Goal: Transaction & Acquisition: Book appointment/travel/reservation

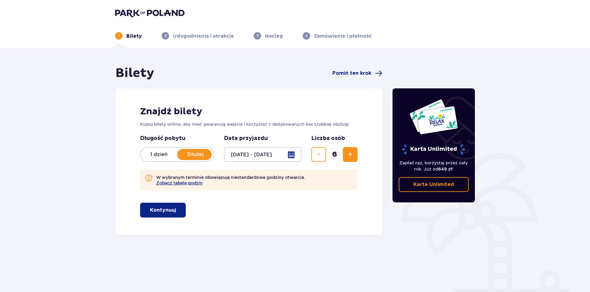
click at [359, 72] on span "Pomiń ten krok" at bounding box center [351, 73] width 39 height 7
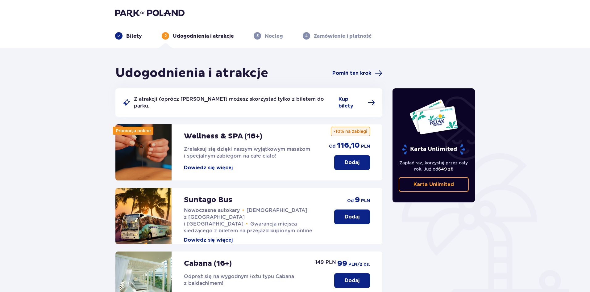
click at [361, 74] on span "Pomiń ten krok" at bounding box center [351, 73] width 39 height 7
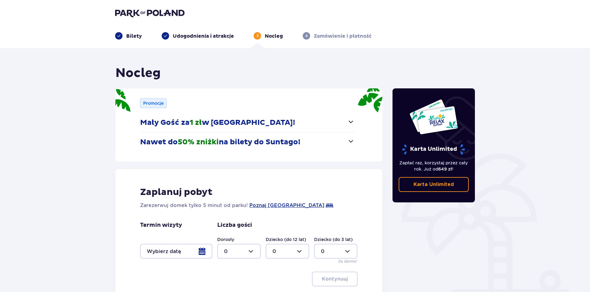
click at [351, 123] on span "button" at bounding box center [350, 121] width 7 height 7
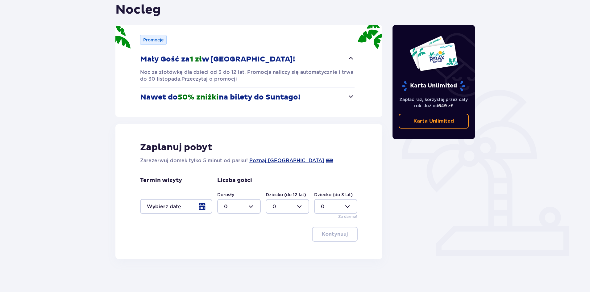
scroll to position [67, 0]
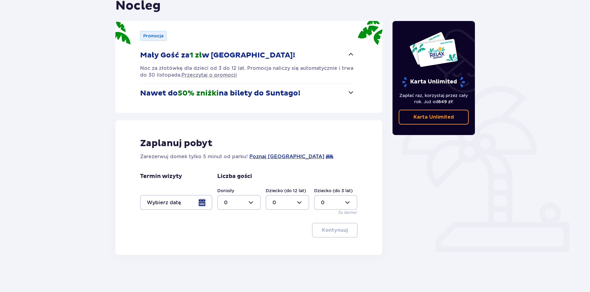
click at [204, 202] on div at bounding box center [176, 202] width 72 height 15
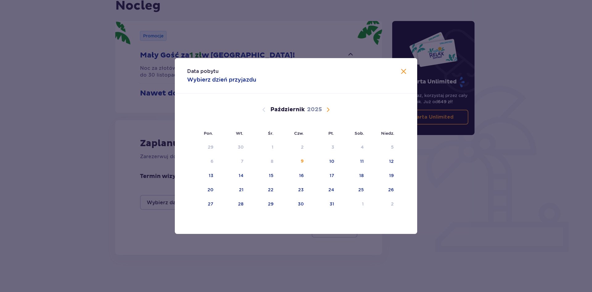
click at [330, 109] on span "Następny miesiąc" at bounding box center [328, 109] width 7 height 7
click at [329, 109] on span "Następny miesiąc" at bounding box center [328, 109] width 7 height 7
click at [272, 174] on div "11" at bounding box center [272, 175] width 4 height 6
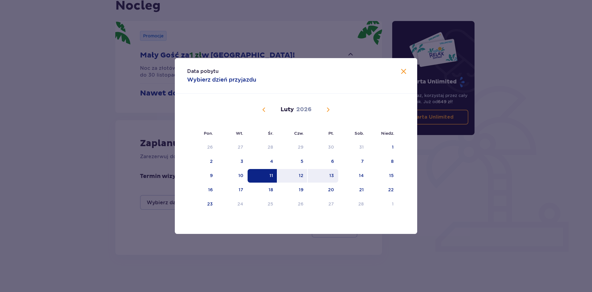
click at [332, 176] on div "13" at bounding box center [332, 175] width 5 height 6
type input "11.02.26 - 13.02.26"
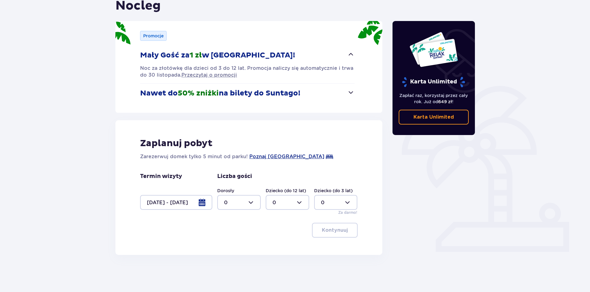
click at [250, 202] on div at bounding box center [239, 202] width 44 height 15
click at [227, 259] on div "3" at bounding box center [239, 259] width 30 height 7
type input "3"
click at [300, 204] on div at bounding box center [288, 202] width 44 height 15
click at [273, 248] on p "2" at bounding box center [273, 246] width 3 height 7
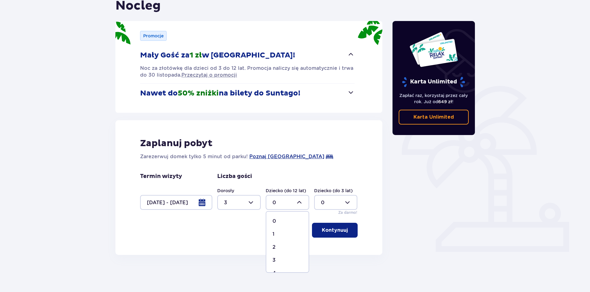
type input "2"
click at [350, 200] on div at bounding box center [336, 202] width 44 height 15
click at [323, 233] on div "1" at bounding box center [336, 233] width 30 height 7
type input "1"
click at [328, 232] on p "Kontynuuj" at bounding box center [335, 229] width 26 height 7
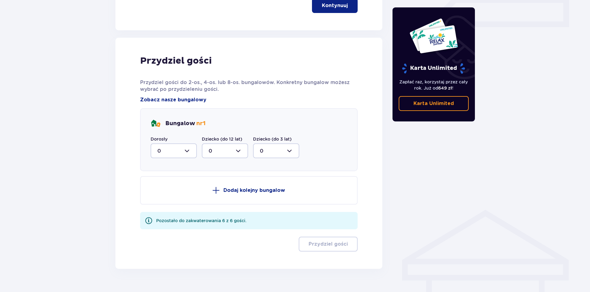
scroll to position [305, 0]
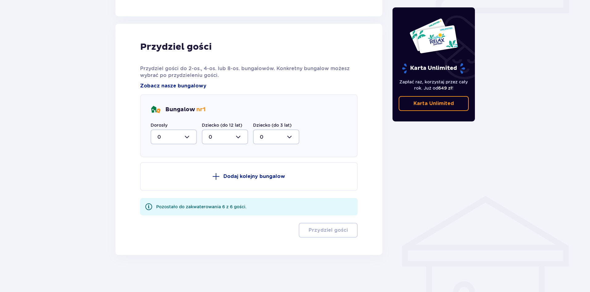
click at [188, 136] on div at bounding box center [174, 136] width 46 height 15
click at [158, 193] on p "3" at bounding box center [158, 194] width 3 height 7
type input "3"
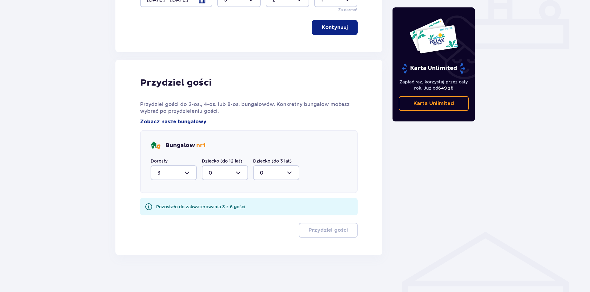
click at [239, 172] on div at bounding box center [225, 172] width 46 height 15
click at [209, 216] on p "2" at bounding box center [210, 217] width 3 height 7
type input "2"
click at [292, 173] on div at bounding box center [276, 172] width 46 height 15
click at [259, 204] on span "1" at bounding box center [276, 204] width 45 height 13
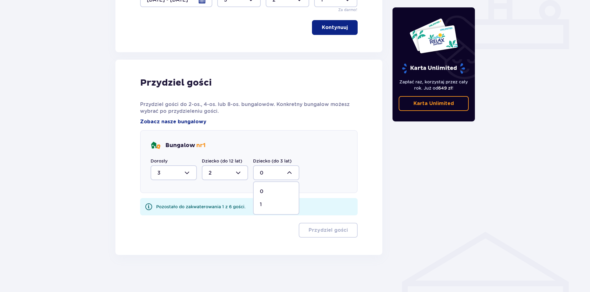
type input "1"
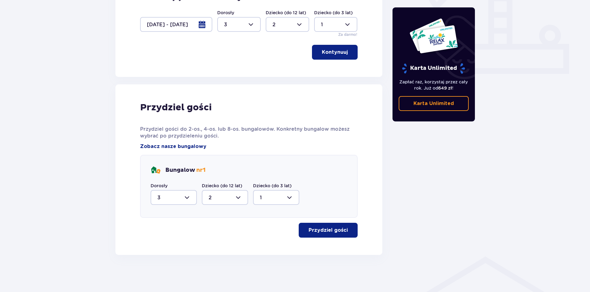
scroll to position [245, 0]
click at [327, 232] on p "Przydziel gości" at bounding box center [328, 229] width 39 height 7
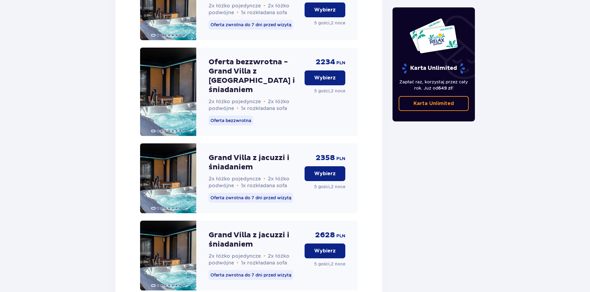
scroll to position [889, 0]
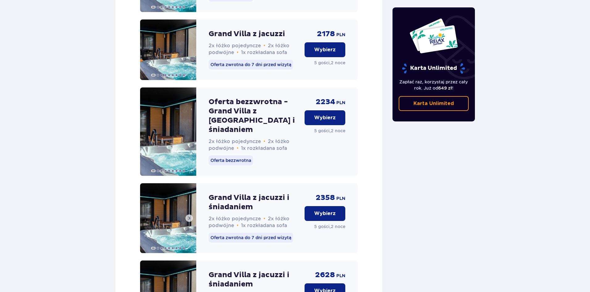
click at [190, 215] on span at bounding box center [189, 217] width 5 height 5
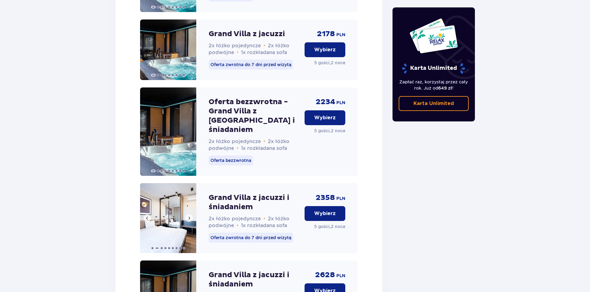
click at [190, 215] on span at bounding box center [189, 217] width 5 height 5
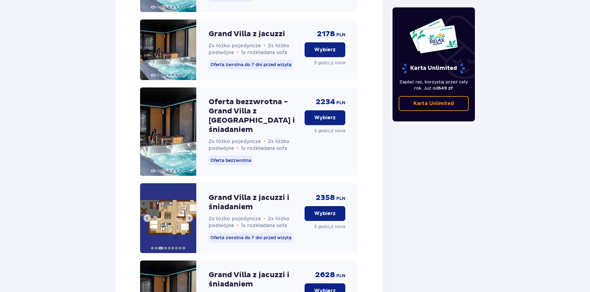
click at [190, 215] on span at bounding box center [189, 217] width 5 height 5
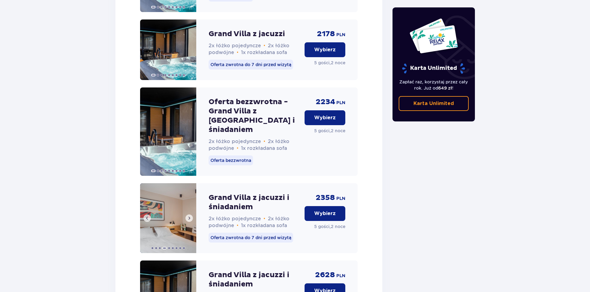
click at [190, 215] on span at bounding box center [189, 217] width 5 height 5
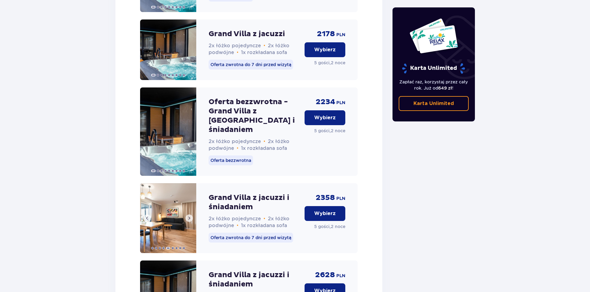
click at [190, 215] on span at bounding box center [189, 217] width 5 height 5
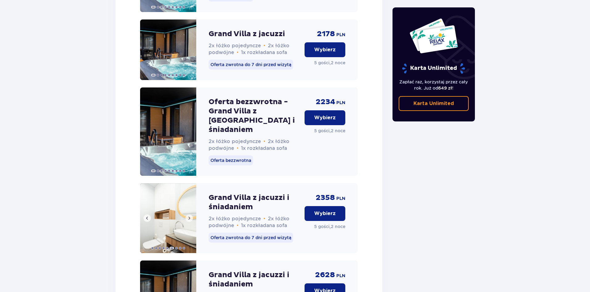
click at [190, 215] on span at bounding box center [189, 217] width 5 height 5
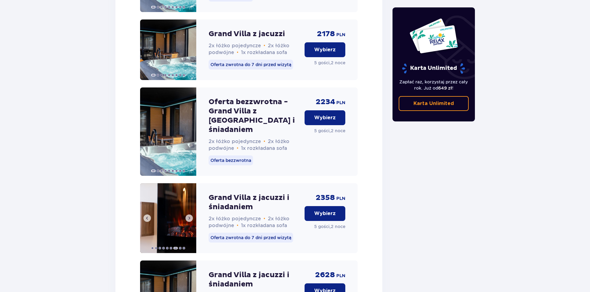
click at [190, 215] on span at bounding box center [189, 217] width 5 height 5
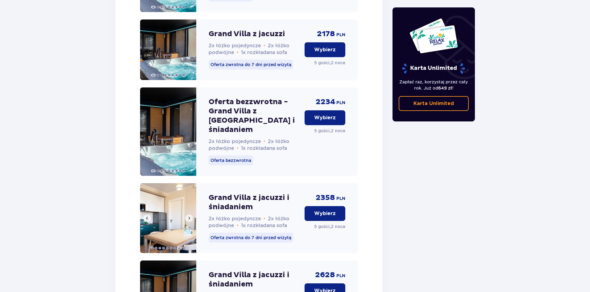
click at [190, 215] on span at bounding box center [189, 217] width 5 height 5
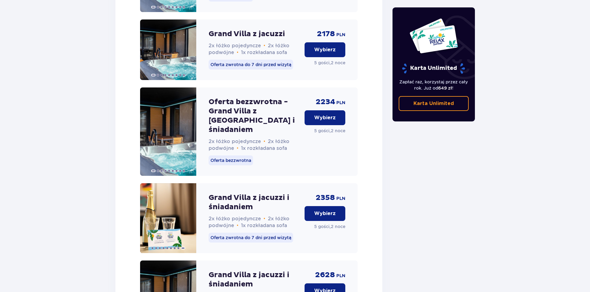
click at [327, 47] on p "Wybierz" at bounding box center [325, 49] width 22 height 7
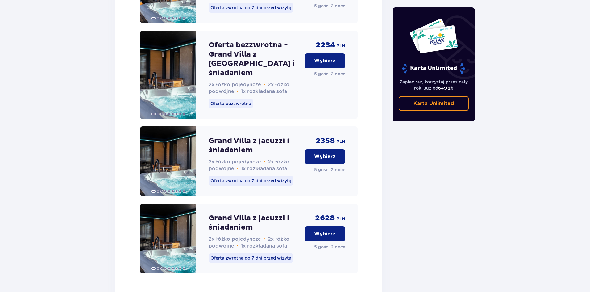
scroll to position [1004, 0]
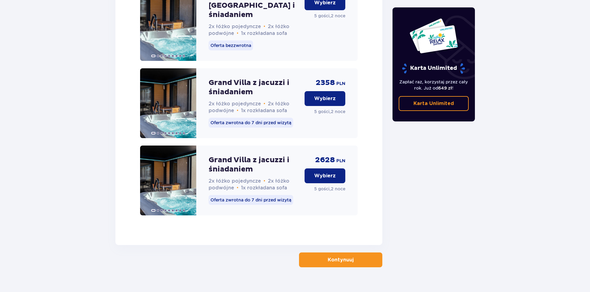
click at [343, 256] on p "Kontynuuj" at bounding box center [341, 259] width 26 height 7
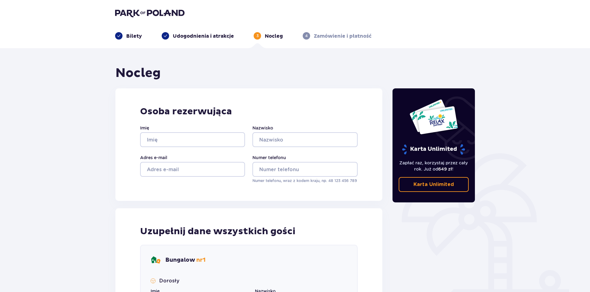
click at [131, 37] on p "Bilety" at bounding box center [134, 36] width 16 height 7
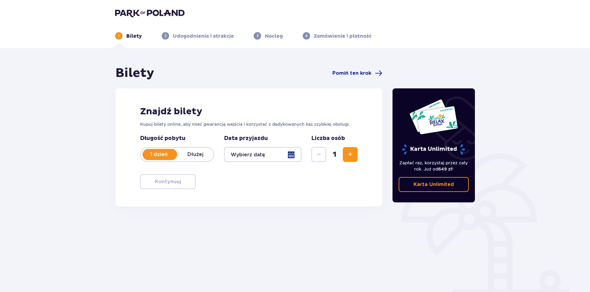
click at [197, 155] on p "Dłużej" at bounding box center [195, 154] width 36 height 7
click at [290, 156] on div at bounding box center [262, 154] width 77 height 15
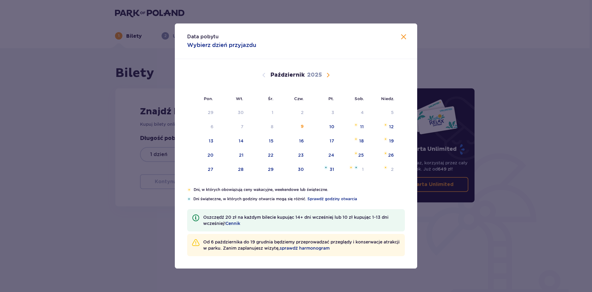
click at [329, 73] on span "Następny miesiąc" at bounding box center [328, 74] width 7 height 7
click at [329, 75] on span "Następny miesiąc" at bounding box center [328, 74] width 7 height 7
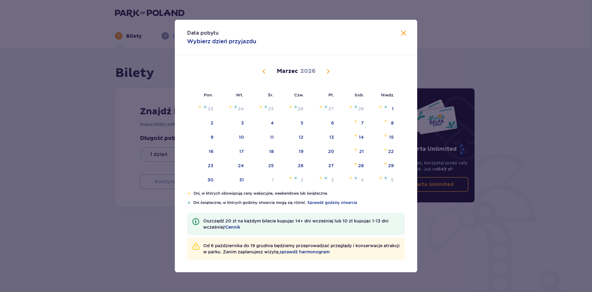
click at [329, 72] on span "Następny miesiąc" at bounding box center [328, 71] width 7 height 7
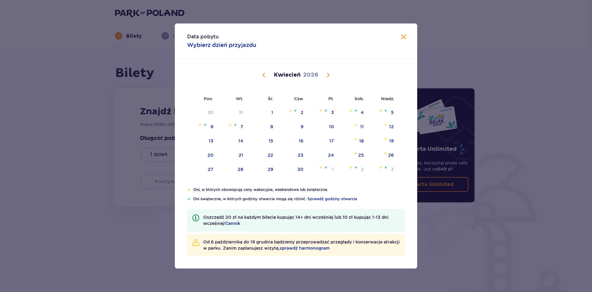
click at [327, 74] on span "Następny miesiąc" at bounding box center [328, 74] width 7 height 7
click at [264, 75] on span "Poprzedni miesiąc" at bounding box center [263, 74] width 7 height 7
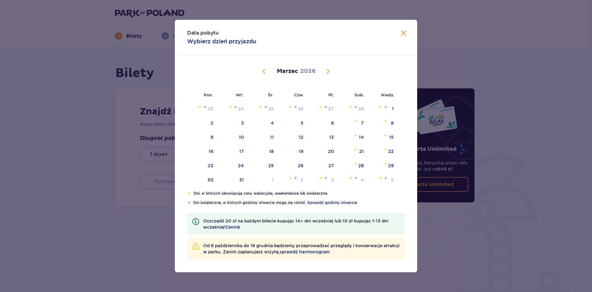
click at [264, 75] on span "Poprzedni miesiąc" at bounding box center [263, 71] width 7 height 7
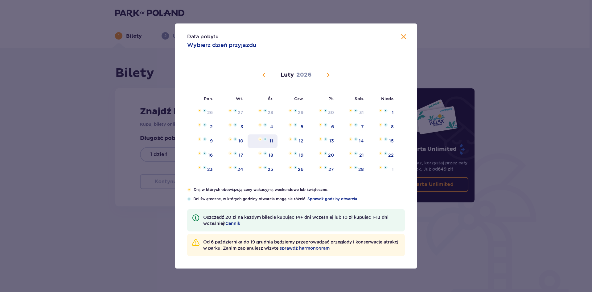
click at [270, 139] on div "11" at bounding box center [272, 141] width 4 height 6
click at [333, 141] on div "13" at bounding box center [332, 141] width 5 height 6
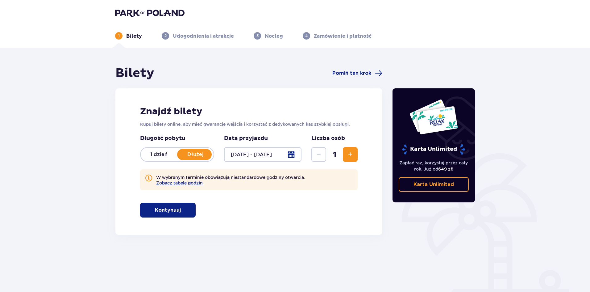
click at [353, 156] on span "Zwiększ" at bounding box center [350, 154] width 7 height 7
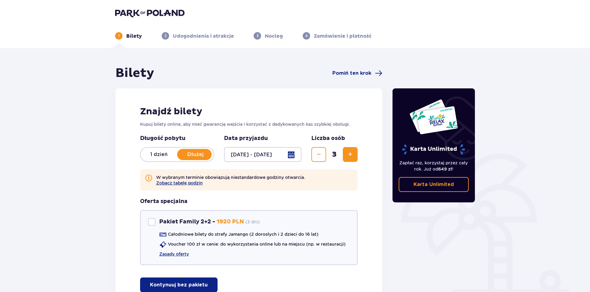
click at [353, 156] on span "Zwiększ" at bounding box center [350, 154] width 7 height 7
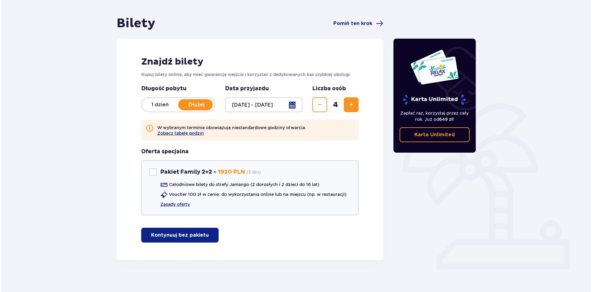
scroll to position [55, 0]
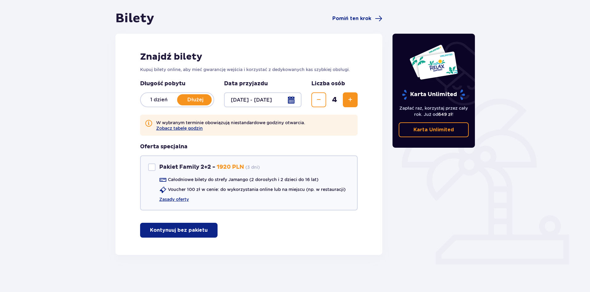
click at [269, 98] on div at bounding box center [262, 99] width 77 height 15
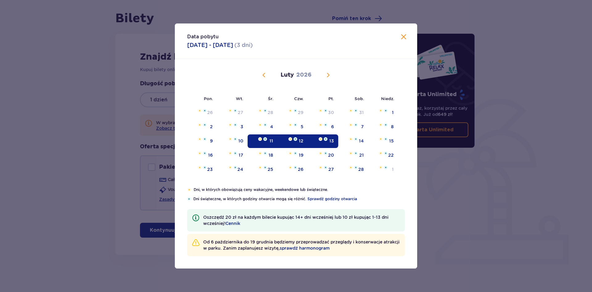
click at [272, 141] on div "11" at bounding box center [272, 141] width 4 height 6
click at [297, 140] on img at bounding box center [296, 139] width 4 height 4
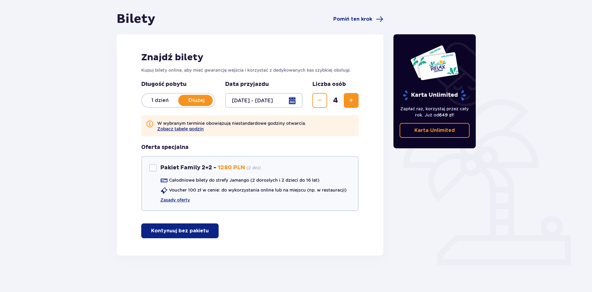
scroll to position [55, 0]
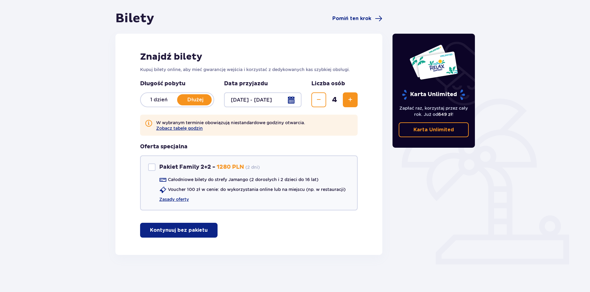
click at [272, 138] on div "W wybranym terminie obowiązują niestandardowe godziny otwarcia. Zobacz tabelę g…" at bounding box center [249, 165] width 218 height 103
click at [291, 94] on div at bounding box center [262, 99] width 77 height 15
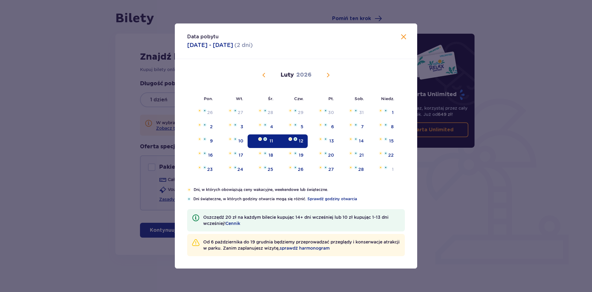
click at [297, 141] on div "12" at bounding box center [293, 141] width 30 height 14
click at [332, 139] on div "13" at bounding box center [332, 141] width 5 height 6
type input "12.02.26 - 13.02.26"
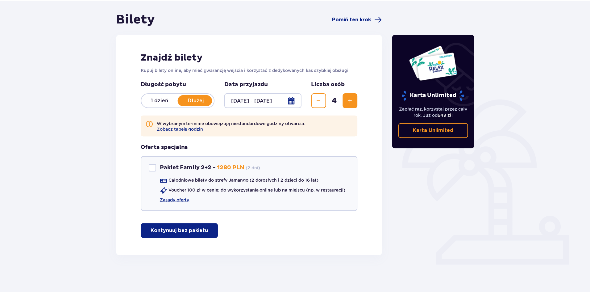
scroll to position [55, 0]
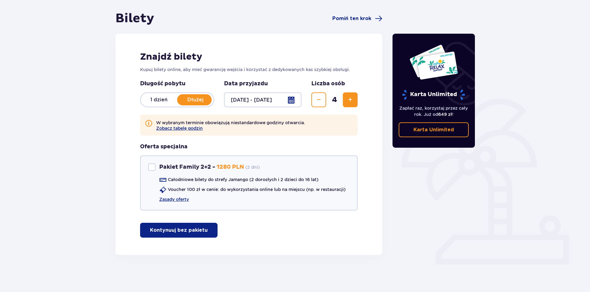
click at [350, 103] on span "Zwiększ" at bounding box center [350, 99] width 7 height 7
click at [350, 100] on span "Zwiększ" at bounding box center [350, 99] width 7 height 7
click at [318, 100] on span "Zmniejsz" at bounding box center [318, 99] width 7 height 7
click at [171, 198] on link "Zasady oferty" at bounding box center [174, 199] width 30 height 6
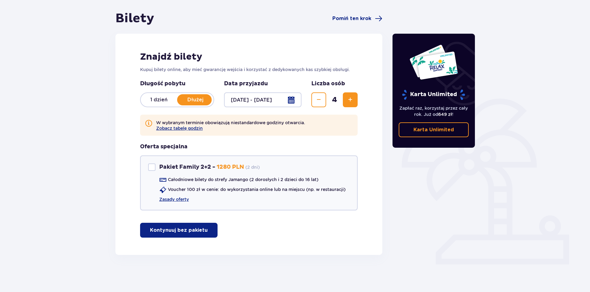
click at [351, 104] on button "Zwiększ" at bounding box center [350, 99] width 15 height 15
click at [152, 169] on div "Pakiet Family 2+2" at bounding box center [151, 166] width 7 height 7
checkbox input "true"
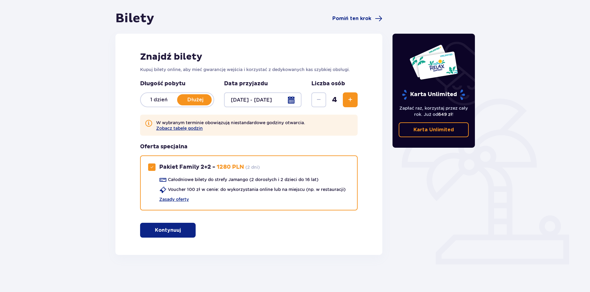
click at [349, 102] on span "Zwiększ" at bounding box center [350, 99] width 7 height 7
click at [165, 229] on p "Kontynuuj" at bounding box center [168, 229] width 26 height 7
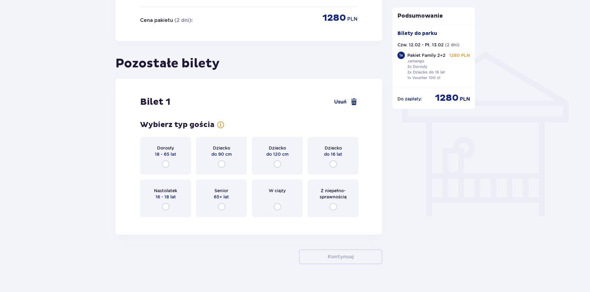
scroll to position [459, 0]
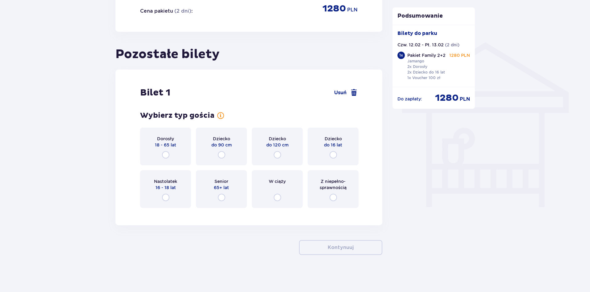
click at [168, 154] on input "radio" at bounding box center [165, 154] width 7 height 7
radio input "true"
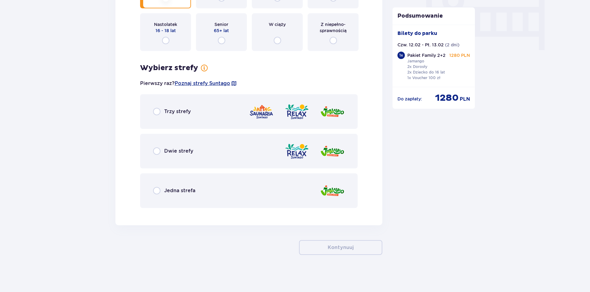
scroll to position [585, 0]
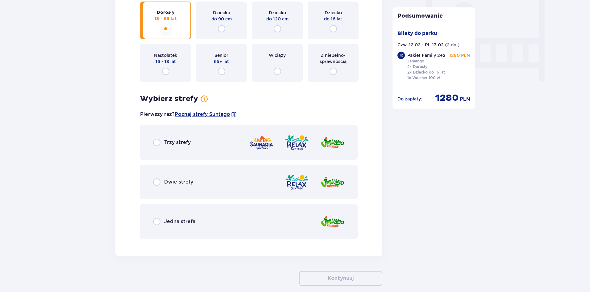
click at [158, 142] on input "radio" at bounding box center [156, 142] width 7 height 7
radio input "true"
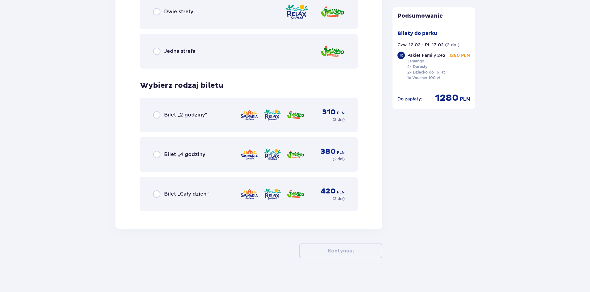
scroll to position [758, 0]
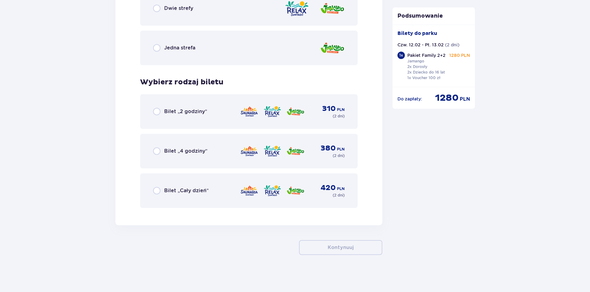
click at [157, 190] on input "radio" at bounding box center [156, 190] width 7 height 7
radio input "true"
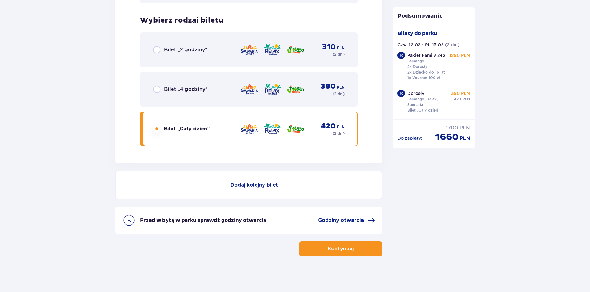
scroll to position [821, 0]
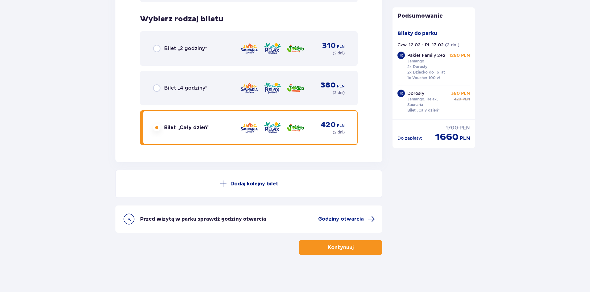
click at [206, 185] on button "Dodaj kolejny bilet" at bounding box center [248, 183] width 267 height 28
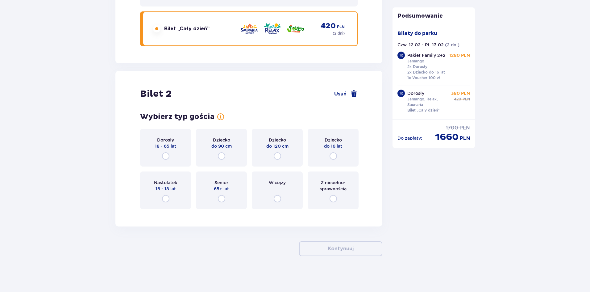
scroll to position [921, 0]
click at [223, 154] on input "radio" at bounding box center [221, 154] width 7 height 7
radio input "true"
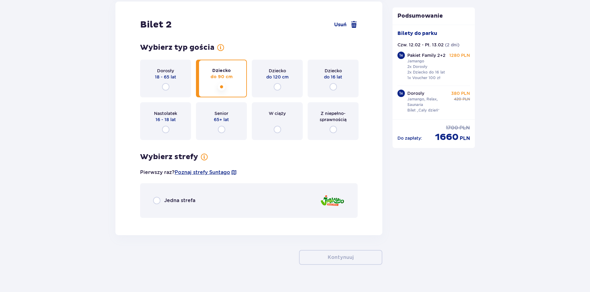
scroll to position [999, 0]
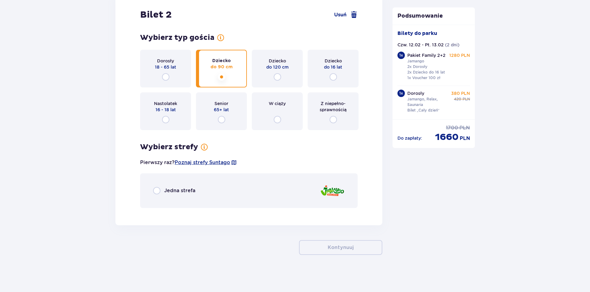
click at [156, 190] on input "radio" at bounding box center [156, 190] width 7 height 7
radio input "true"
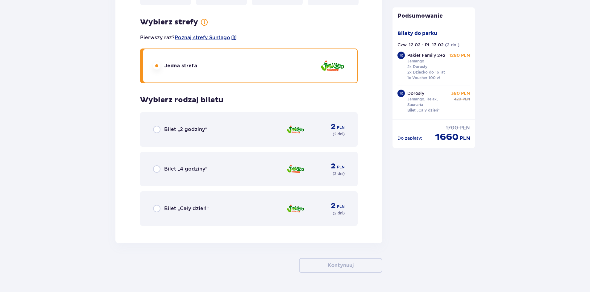
scroll to position [1141, 0]
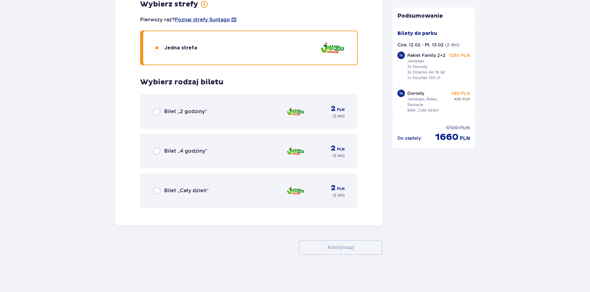
click at [155, 192] on input "radio" at bounding box center [156, 190] width 7 height 7
radio input "true"
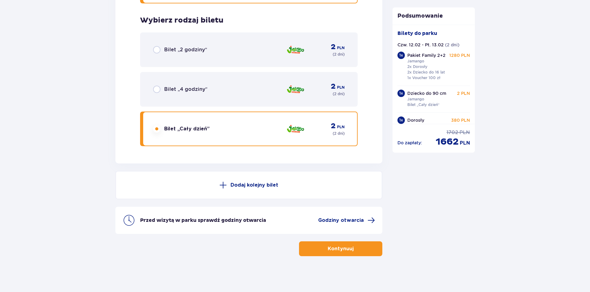
scroll to position [1204, 0]
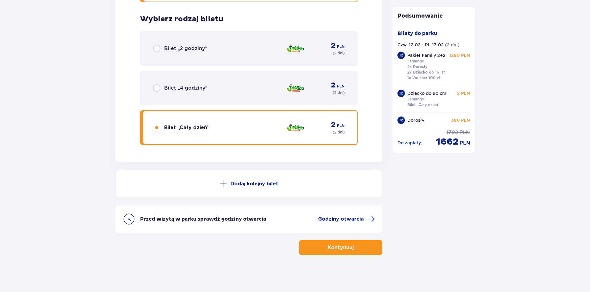
click at [342, 249] on p "Kontynuuj" at bounding box center [341, 247] width 26 height 7
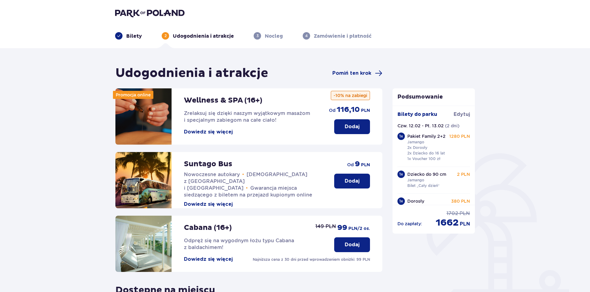
click at [135, 38] on p "Bilety" at bounding box center [134, 36] width 16 height 7
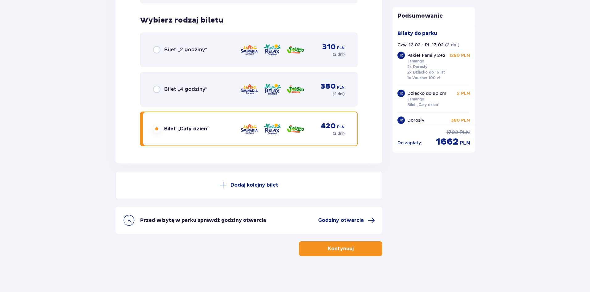
scroll to position [1176, 0]
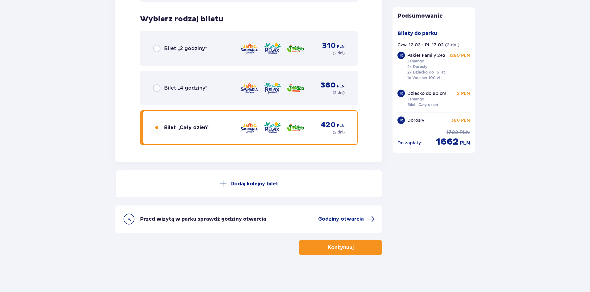
click at [256, 184] on p "Dodaj kolejny bilet" at bounding box center [254, 183] width 48 height 7
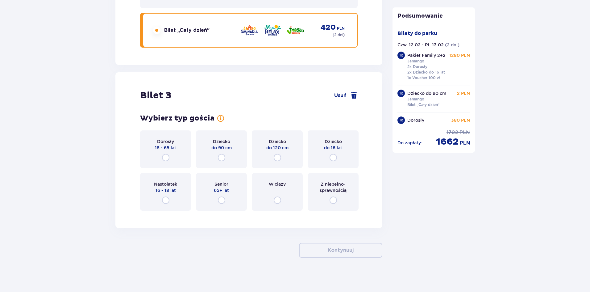
scroll to position [1276, 0]
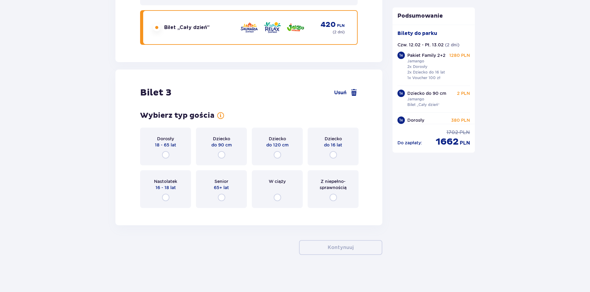
click at [279, 156] on input "radio" at bounding box center [277, 154] width 7 height 7
radio input "true"
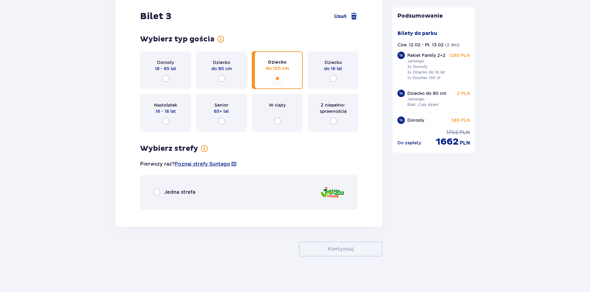
scroll to position [1354, 0]
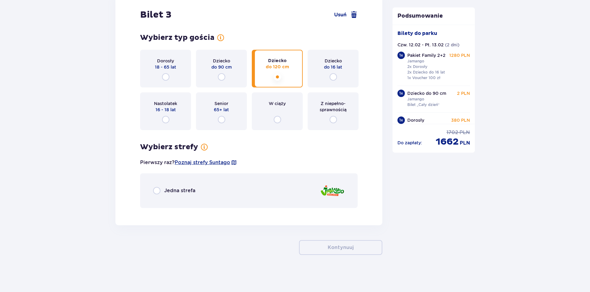
click at [156, 189] on input "radio" at bounding box center [156, 190] width 7 height 7
radio input "true"
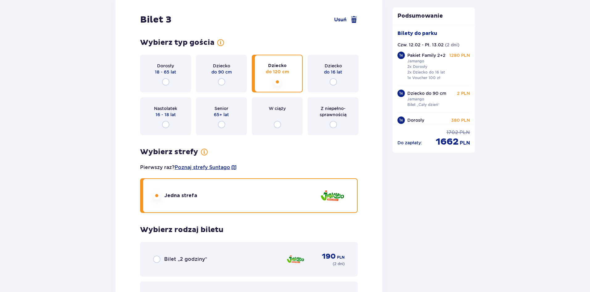
scroll to position [1311, 0]
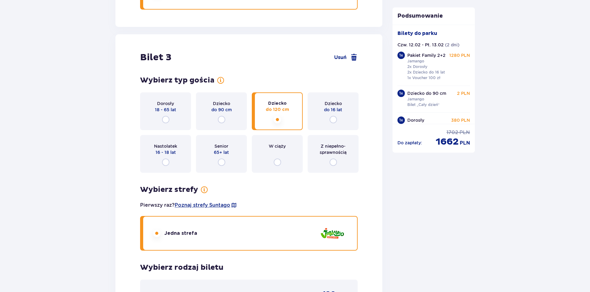
click at [165, 117] on input "radio" at bounding box center [165, 119] width 7 height 7
radio input "true"
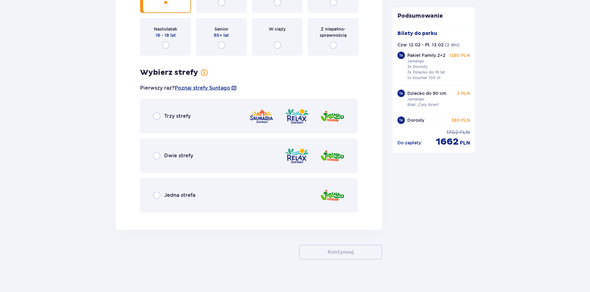
scroll to position [1433, 0]
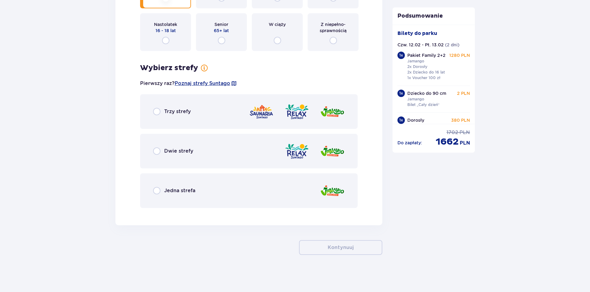
click at [158, 153] on input "radio" at bounding box center [156, 150] width 7 height 7
radio input "true"
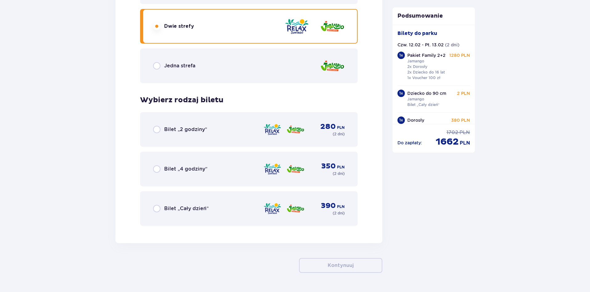
scroll to position [1575, 0]
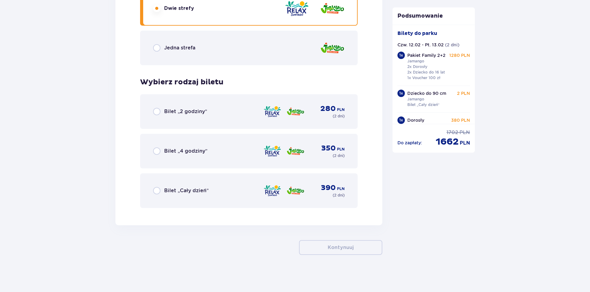
click at [156, 189] on input "radio" at bounding box center [156, 190] width 7 height 7
radio input "true"
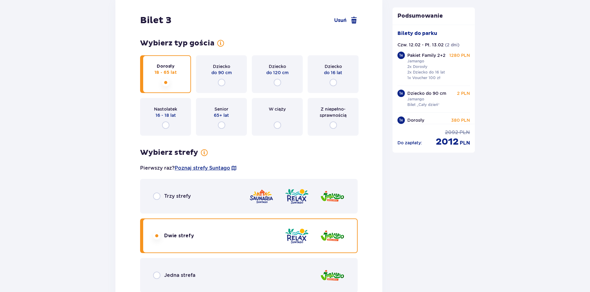
scroll to position [1330, 0]
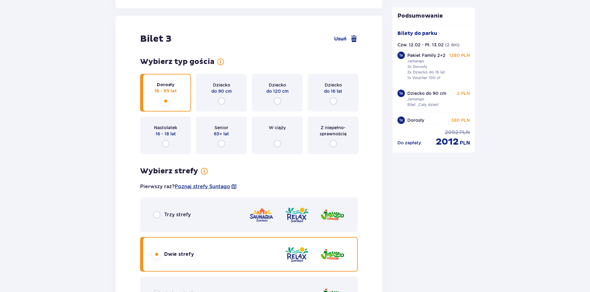
click at [333, 102] on input "radio" at bounding box center [333, 100] width 7 height 7
radio input "true"
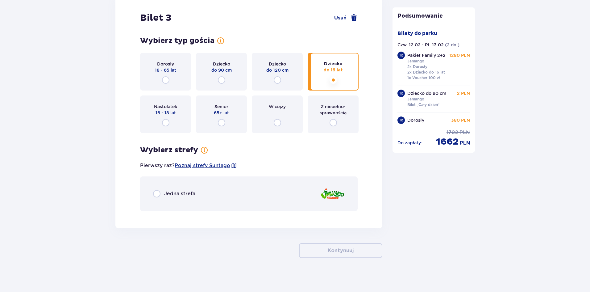
scroll to position [1354, 0]
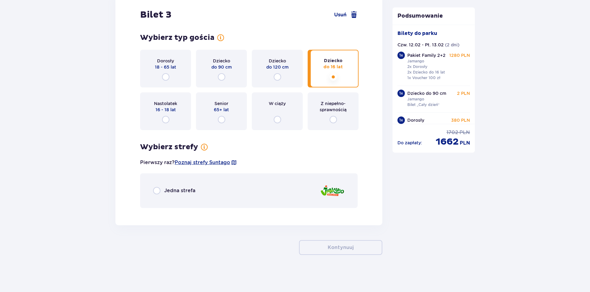
click at [156, 190] on input "radio" at bounding box center [156, 190] width 7 height 7
radio input "true"
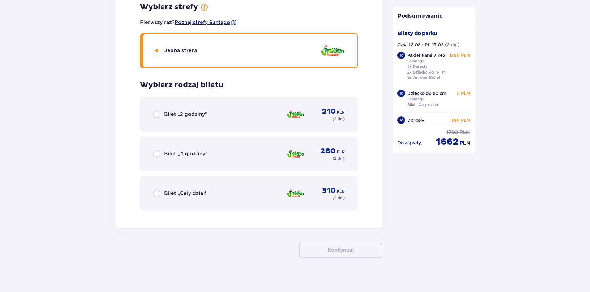
scroll to position [1496, 0]
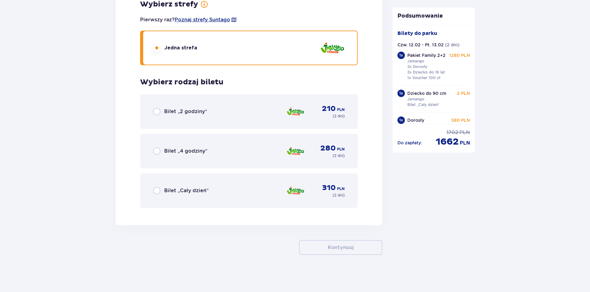
click at [156, 192] on input "radio" at bounding box center [156, 190] width 7 height 7
radio input "true"
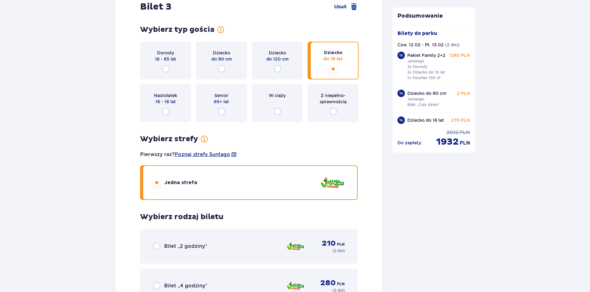
scroll to position [1343, 0]
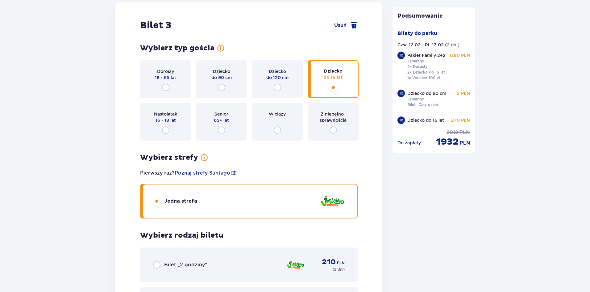
click at [164, 87] on input "radio" at bounding box center [165, 87] width 7 height 7
radio input "true"
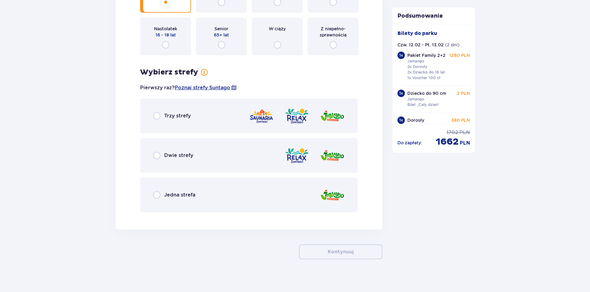
scroll to position [1433, 0]
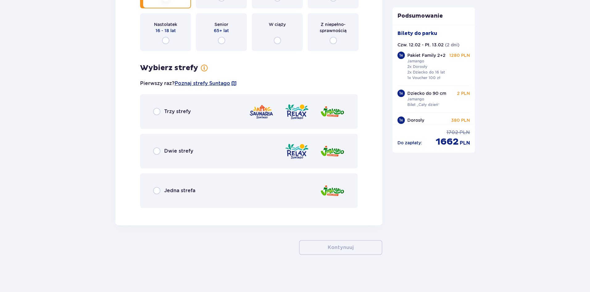
click at [159, 113] on input "radio" at bounding box center [156, 111] width 7 height 7
radio input "true"
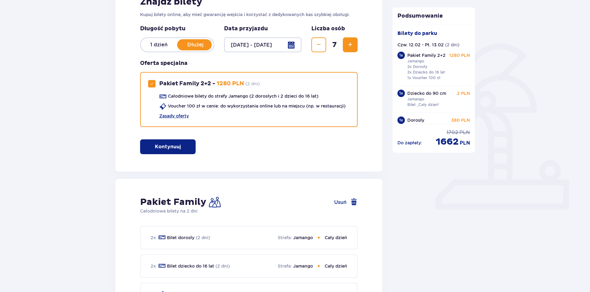
scroll to position [94, 0]
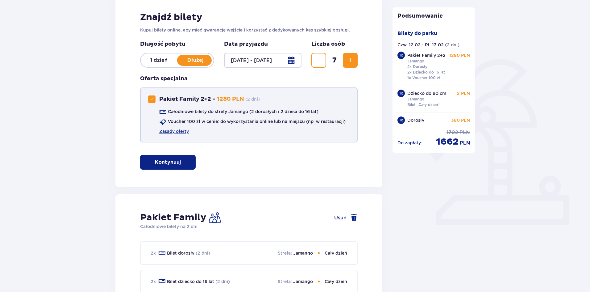
click at [154, 97] on div "Pakiet Family 2+2" at bounding box center [151, 98] width 7 height 7
click at [175, 131] on link "Zasady oferty" at bounding box center [174, 131] width 30 height 6
click at [152, 100] on div "Pakiet Family 2+2" at bounding box center [151, 98] width 7 height 7
checkbox input "true"
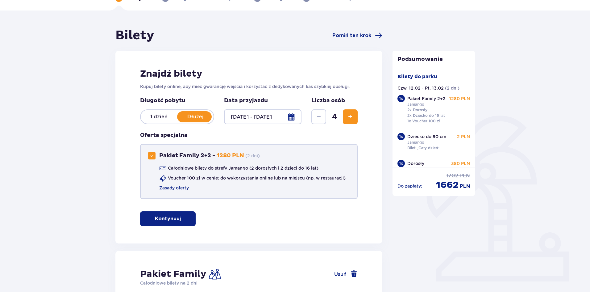
scroll to position [32, 0]
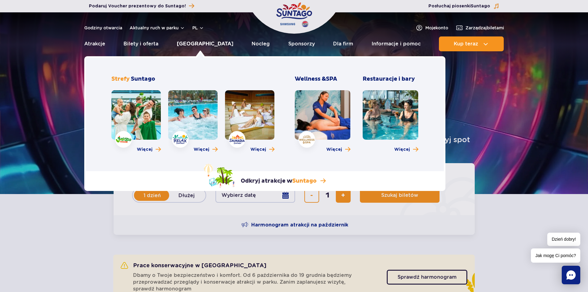
click at [196, 43] on link "[GEOGRAPHIC_DATA]" at bounding box center [205, 43] width 56 height 15
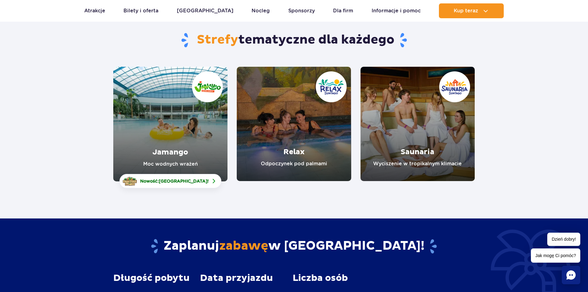
scroll to position [62, 0]
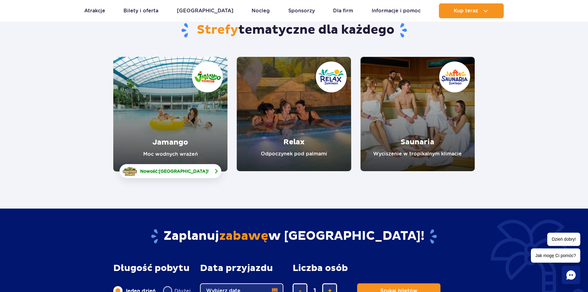
click at [180, 171] on span "[GEOGRAPHIC_DATA]" at bounding box center [183, 170] width 49 height 5
click at [167, 136] on link "Jamango" at bounding box center [170, 114] width 114 height 114
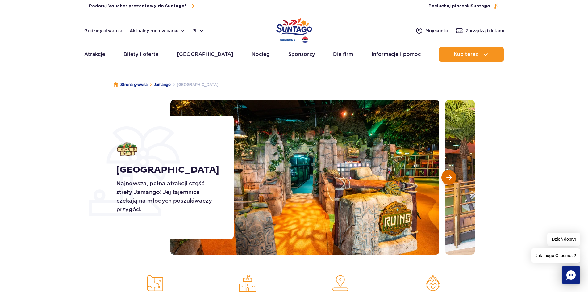
click at [450, 176] on span "Następny slajd" at bounding box center [448, 177] width 5 height 6
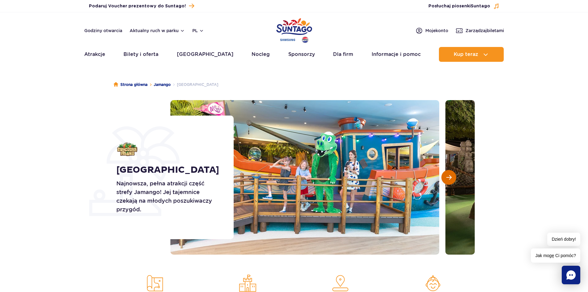
click at [450, 176] on span "Następny slajd" at bounding box center [448, 177] width 5 height 6
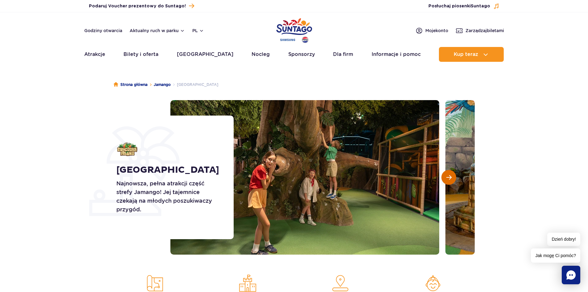
click at [450, 176] on span "Następny slajd" at bounding box center [448, 177] width 5 height 6
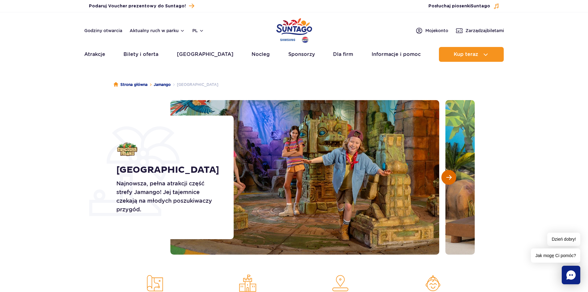
click at [450, 176] on span "Następny slajd" at bounding box center [448, 177] width 5 height 6
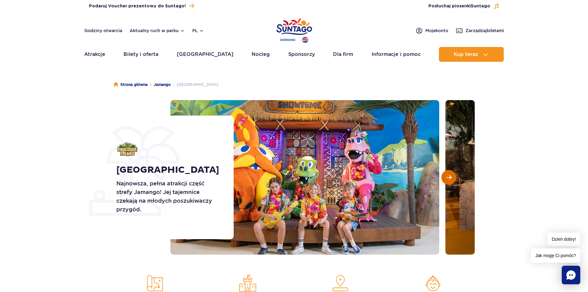
click at [450, 176] on span "Następny slajd" at bounding box center [448, 177] width 5 height 6
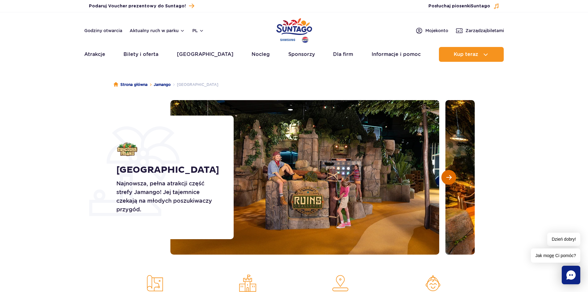
click at [450, 176] on span "Następny slajd" at bounding box center [448, 177] width 5 height 6
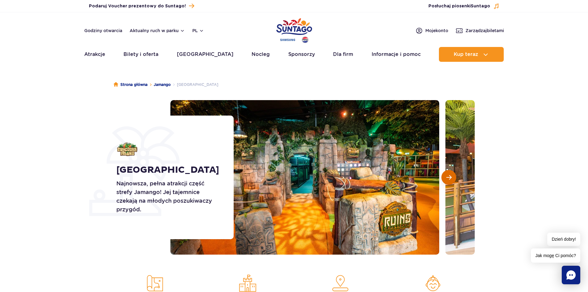
click at [450, 176] on span "Następny slajd" at bounding box center [448, 177] width 5 height 6
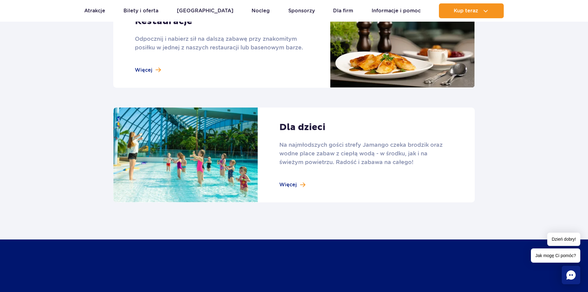
scroll to position [802, 0]
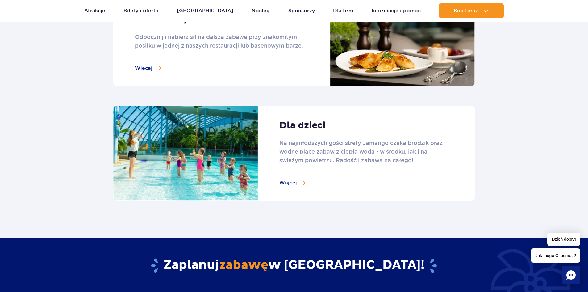
click at [291, 181] on link at bounding box center [293, 153] width 361 height 95
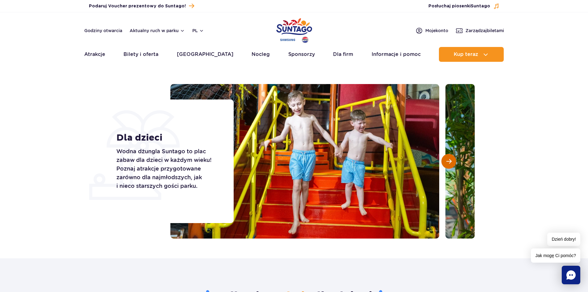
click at [451, 161] on span "Następny slajd" at bounding box center [448, 161] width 5 height 6
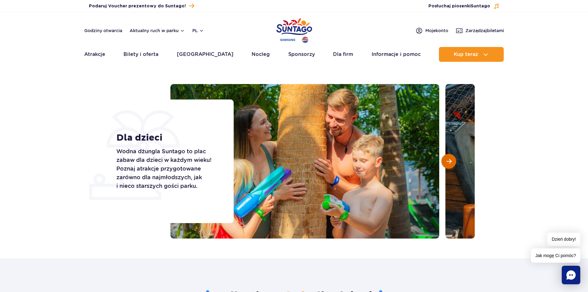
click at [451, 161] on span "Następny slajd" at bounding box center [448, 161] width 5 height 6
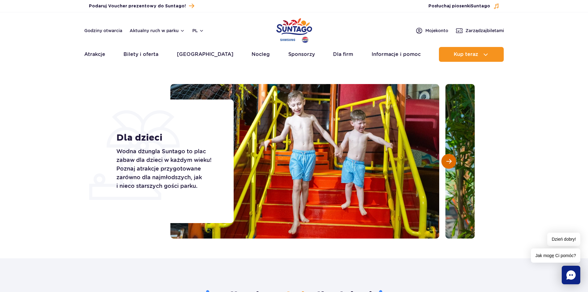
click at [450, 161] on span "Następny slajd" at bounding box center [448, 161] width 5 height 6
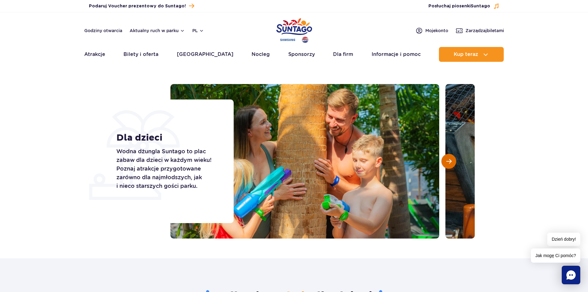
click at [450, 161] on span "Następny slajd" at bounding box center [448, 161] width 5 height 6
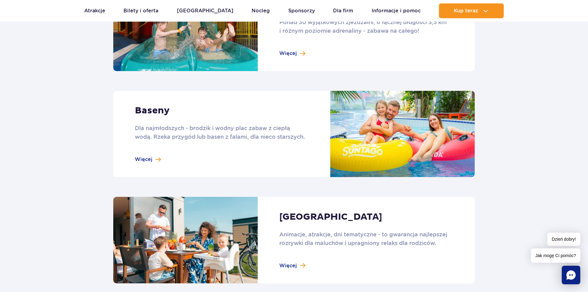
scroll to position [494, 0]
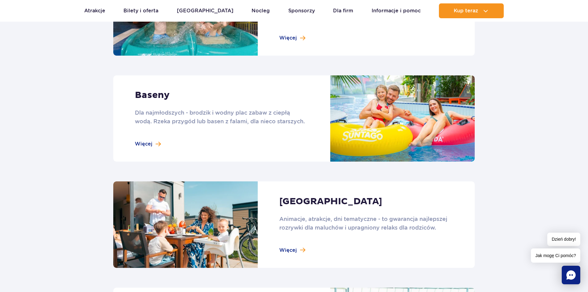
click at [151, 142] on link at bounding box center [293, 118] width 361 height 86
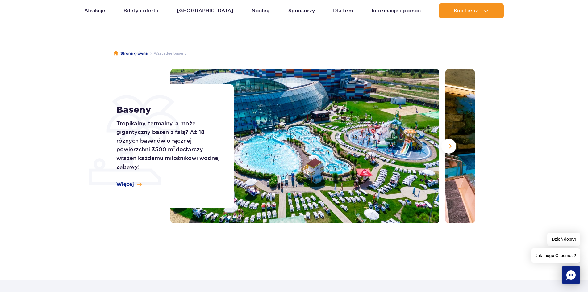
scroll to position [31, 0]
click at [452, 148] on button "Następny slajd" at bounding box center [448, 146] width 15 height 15
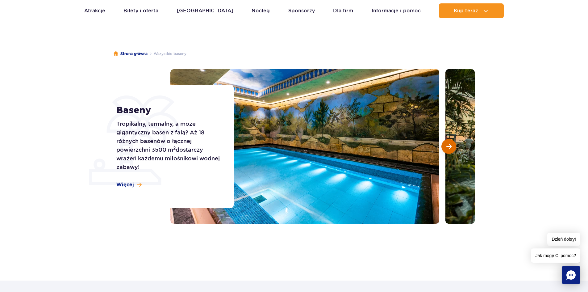
click at [452, 148] on button "Następny slajd" at bounding box center [448, 146] width 15 height 15
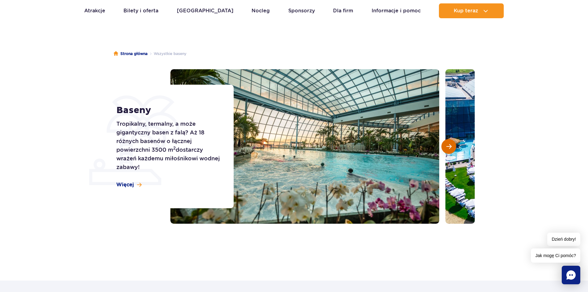
click at [452, 148] on button "Następny slajd" at bounding box center [448, 146] width 15 height 15
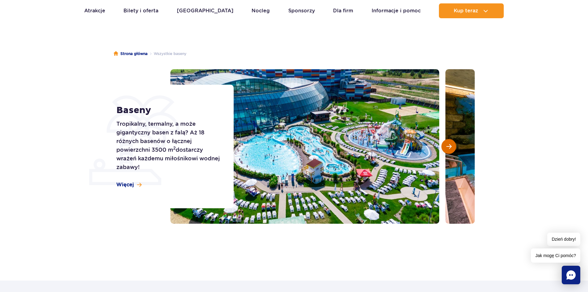
click at [452, 148] on button "Następny slajd" at bounding box center [448, 146] width 15 height 15
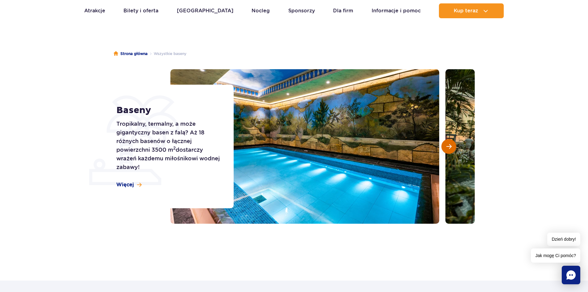
click at [452, 148] on button "Następny slajd" at bounding box center [448, 146] width 15 height 15
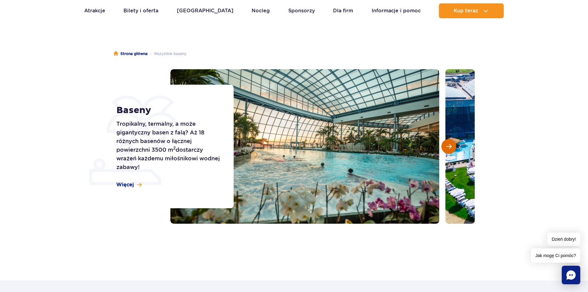
click at [452, 148] on button "Następny slajd" at bounding box center [448, 146] width 15 height 15
